Goal: Use online tool/utility: Utilize a website feature to perform a specific function

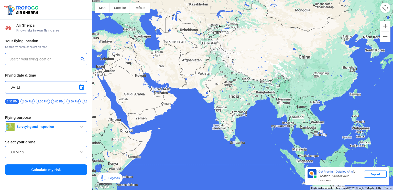
click at [66, 158] on div "DJI Mini2" at bounding box center [46, 152] width 82 height 12
click at [70, 155] on input "DJI Mini2" at bounding box center [45, 152] width 73 height 6
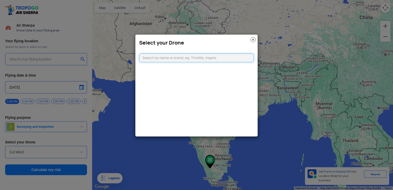
type input "[STREET_ADDRESS]"
click at [152, 55] on input "text" at bounding box center [196, 57] width 115 height 9
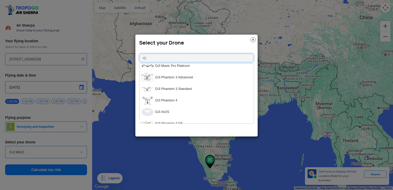
scroll to position [165, 0]
type input "dji"
click at [162, 76] on li "DJI Phantom 3 Advanced" at bounding box center [196, 78] width 114 height 12
type input "DJI Phantom 3 Advanced"
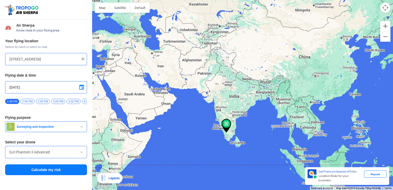
drag, startPoint x: 260, startPoint y: 146, endPoint x: 250, endPoint y: 94, distance: 53.0
click at [250, 94] on div "To navigate, press the arrow keys." at bounding box center [242, 95] width 301 height 190
drag, startPoint x: 228, startPoint y: 122, endPoint x: 224, endPoint y: 129, distance: 8.0
click at [224, 129] on img at bounding box center [226, 126] width 10 height 14
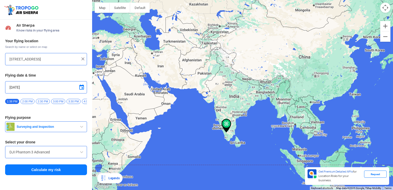
click at [224, 129] on img at bounding box center [226, 126] width 10 height 14
click at [42, 172] on button "Calculate my risk" at bounding box center [46, 169] width 82 height 11
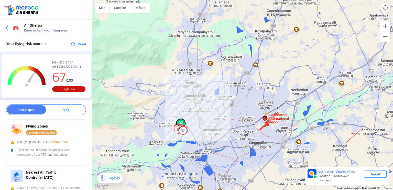
drag, startPoint x: 121, startPoint y: 114, endPoint x: 199, endPoint y: 115, distance: 78.5
click at [199, 115] on div "To navigate, press the arrow keys." at bounding box center [242, 95] width 301 height 190
click at [134, 71] on div "To navigate, press the arrow keys." at bounding box center [242, 95] width 301 height 190
click at [142, 124] on div "To navigate, press the arrow keys." at bounding box center [242, 95] width 301 height 190
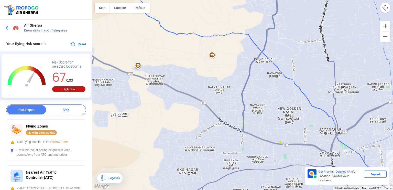
click at [135, 77] on div "To navigate, press the arrow keys." at bounding box center [242, 95] width 301 height 190
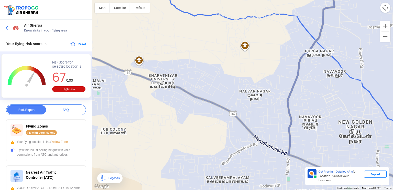
click at [135, 77] on div "To navigate, press the arrow keys." at bounding box center [242, 95] width 301 height 190
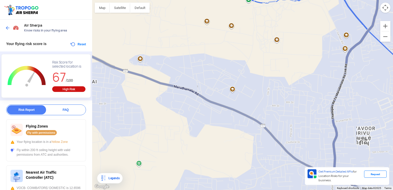
click at [135, 77] on div "To navigate, press the arrow keys." at bounding box center [242, 95] width 301 height 190
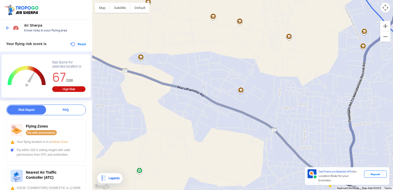
click at [71, 42] on button "Reset" at bounding box center [78, 44] width 16 height 6
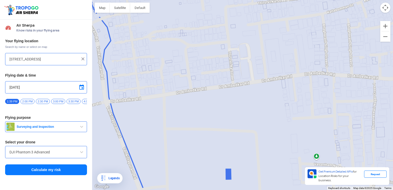
click at [198, 47] on div "To navigate, press the arrow keys." at bounding box center [242, 95] width 301 height 190
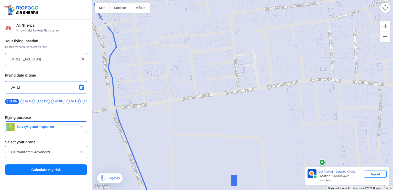
type input "[STREET_ADDRESS]"
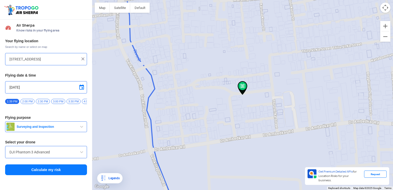
click at [65, 172] on button "Calculate my risk" at bounding box center [46, 169] width 82 height 11
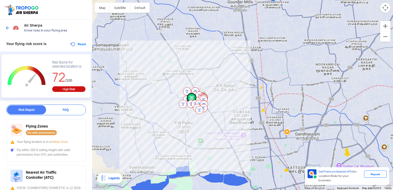
drag, startPoint x: 113, startPoint y: 54, endPoint x: 166, endPoint y: 80, distance: 59.9
click at [166, 80] on div "To navigate, press the arrow keys." at bounding box center [242, 95] width 301 height 190
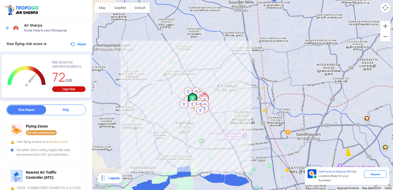
click at [136, 95] on div "To navigate, press the arrow keys." at bounding box center [242, 95] width 301 height 190
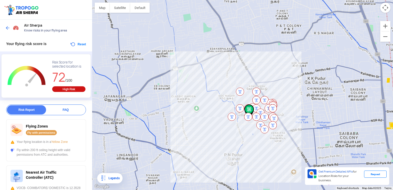
click at [136, 95] on div "To navigate, press the arrow keys." at bounding box center [242, 95] width 301 height 190
click at [79, 44] on button "Reset" at bounding box center [78, 44] width 16 height 6
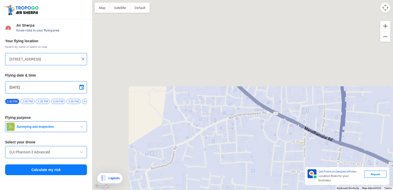
drag, startPoint x: 175, startPoint y: 30, endPoint x: 274, endPoint y: 159, distance: 162.3
click at [274, 159] on div "To navigate, press the arrow keys." at bounding box center [242, 95] width 301 height 190
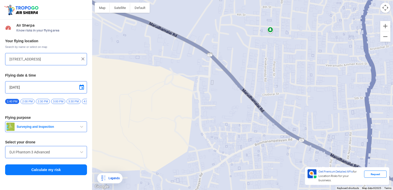
click at [194, 46] on div "To navigate, press the arrow keys." at bounding box center [242, 95] width 301 height 190
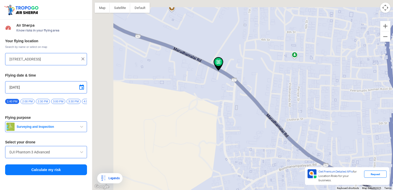
type input "[STREET_ADDRESS]"
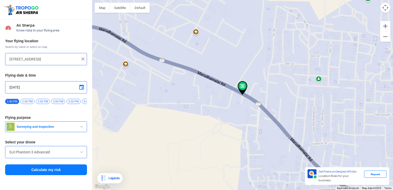
click at [42, 169] on button "Calculate my risk" at bounding box center [46, 169] width 82 height 11
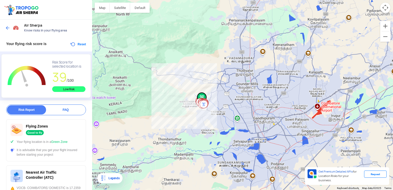
click at [109, 177] on div "Legends" at bounding box center [112, 178] width 13 height 6
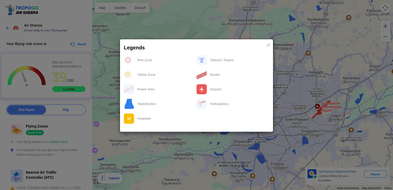
click at [109, 177] on modal-container "Legends × Red Zone Telecom Towers Yellow Zone Border Power lines Airports Water…" at bounding box center [196, 95] width 393 height 190
click at [139, 157] on modal-container "Legends × Red Zone Telecom Towers Yellow Zone Border Power lines Airports Water…" at bounding box center [196, 95] width 393 height 190
click at [269, 43] on span "×" at bounding box center [268, 45] width 4 height 8
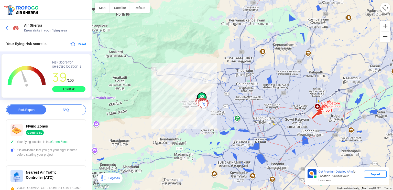
click at [384, 35] on button "Zoom out" at bounding box center [385, 36] width 10 height 10
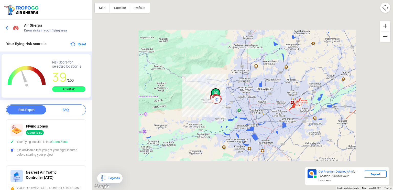
click at [384, 35] on button "Zoom out" at bounding box center [385, 36] width 10 height 10
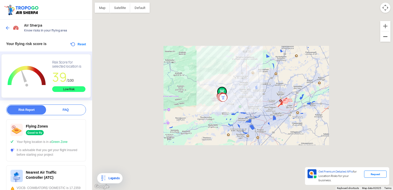
click at [384, 35] on button "Zoom out" at bounding box center [385, 36] width 10 height 10
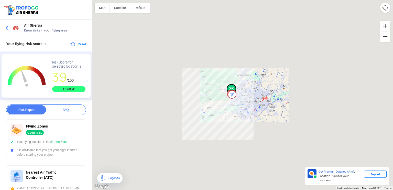
click at [384, 35] on button "Zoom out" at bounding box center [385, 36] width 10 height 10
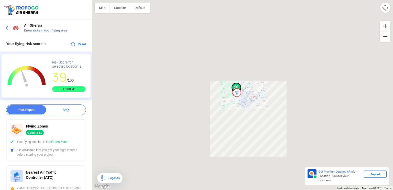
click at [384, 35] on button "Zoom out" at bounding box center [385, 36] width 10 height 10
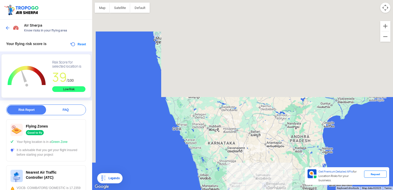
drag, startPoint x: 273, startPoint y: 36, endPoint x: 281, endPoint y: 170, distance: 135.1
click at [281, 170] on div "To navigate, press the arrow keys." at bounding box center [242, 95] width 301 height 190
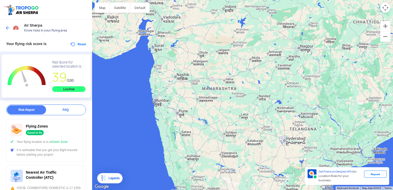
drag, startPoint x: 263, startPoint y: 50, endPoint x: 252, endPoint y: 177, distance: 127.5
click at [252, 177] on div "To navigate, press the arrow keys." at bounding box center [242, 95] width 301 height 190
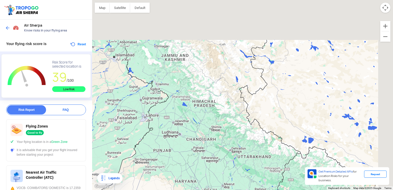
drag, startPoint x: 275, startPoint y: 86, endPoint x: 243, endPoint y: 190, distance: 108.3
click at [243, 186] on div "To navigate, press the arrow keys." at bounding box center [242, 95] width 301 height 190
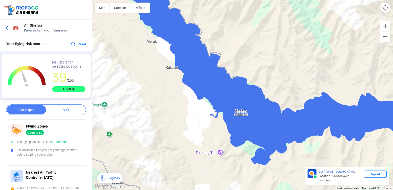
click at [76, 46] on button "Reset" at bounding box center [78, 44] width 16 height 6
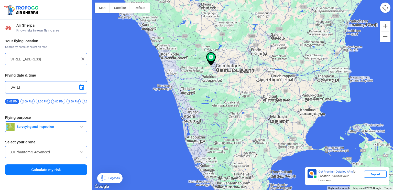
drag, startPoint x: 239, startPoint y: 22, endPoint x: 233, endPoint y: 163, distance: 141.7
click at [233, 163] on div "To navigate, press the arrow keys." at bounding box center [242, 95] width 301 height 190
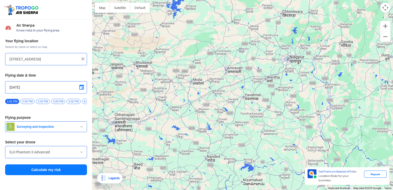
drag, startPoint x: 242, startPoint y: 52, endPoint x: 256, endPoint y: 190, distance: 138.3
click at [256, 186] on div "To navigate, press the arrow keys." at bounding box center [242, 95] width 301 height 190
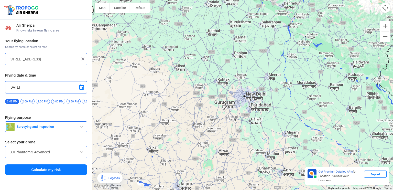
drag, startPoint x: 242, startPoint y: 58, endPoint x: 227, endPoint y: 190, distance: 132.4
click at [227, 186] on div "To navigate, press the arrow keys." at bounding box center [242, 95] width 301 height 190
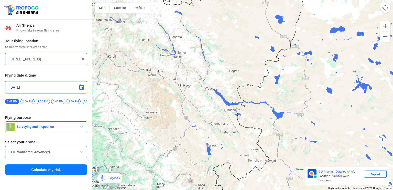
drag, startPoint x: 174, startPoint y: 119, endPoint x: 140, endPoint y: -3, distance: 126.6
click at [140, 0] on html "Location Risk Score Air Sherpa Know risks in your flying area Your flying locat…" at bounding box center [196, 95] width 393 height 190
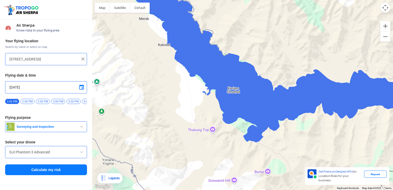
drag, startPoint x: 187, startPoint y: 107, endPoint x: 318, endPoint y: 13, distance: 161.2
click at [318, 13] on div "To navigate, press the arrow keys." at bounding box center [242, 95] width 301 height 190
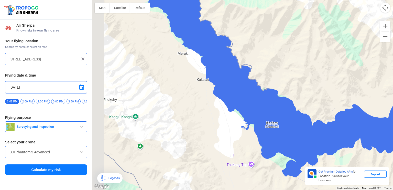
drag, startPoint x: 184, startPoint y: 54, endPoint x: 223, endPoint y: 89, distance: 52.3
click at [223, 89] on div "To navigate, press the arrow keys." at bounding box center [242, 95] width 301 height 190
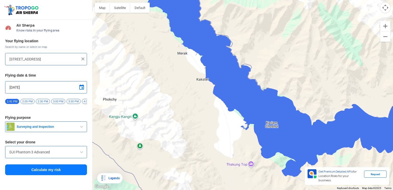
click at [182, 55] on div "To navigate, press the arrow keys." at bounding box center [242, 95] width 301 height 190
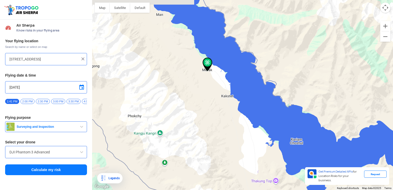
click at [182, 55] on div "To navigate, press the arrow keys." at bounding box center [242, 95] width 301 height 190
type input "Merak, 194101"
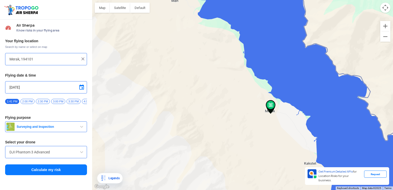
click at [51, 173] on button "Calculate my risk" at bounding box center [46, 169] width 82 height 11
